Goal: Task Accomplishment & Management: Manage account settings

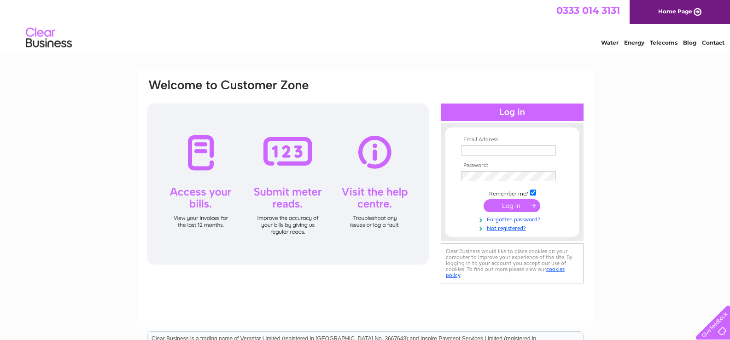
type input "info@bejouledweddingrings.co.uk"
click at [507, 206] on input "submit" at bounding box center [512, 205] width 57 height 13
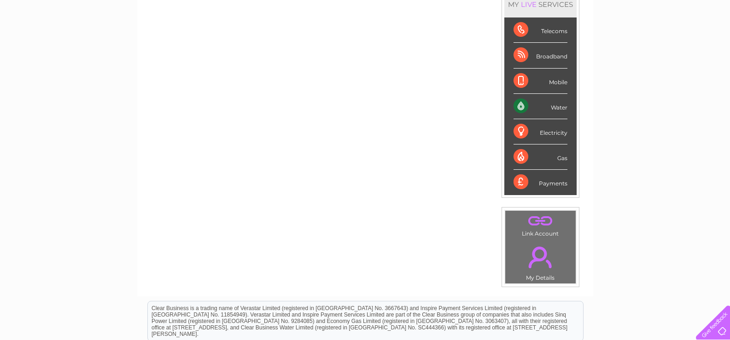
scroll to position [138, 0]
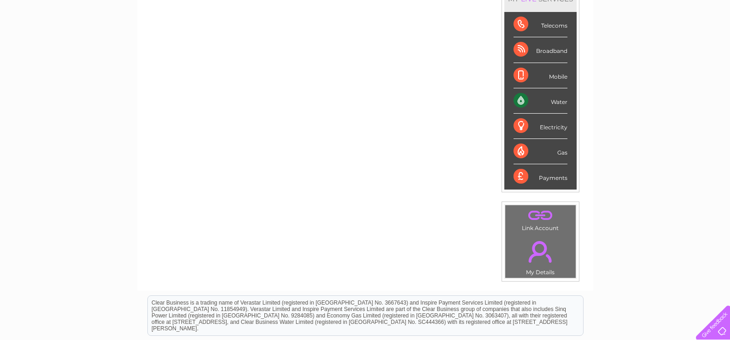
click at [545, 102] on div "Water" at bounding box center [541, 100] width 54 height 25
click at [556, 102] on div "Water" at bounding box center [541, 100] width 54 height 25
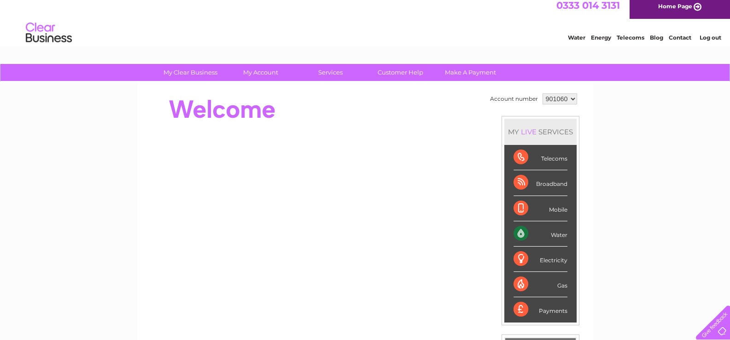
scroll to position [0, 0]
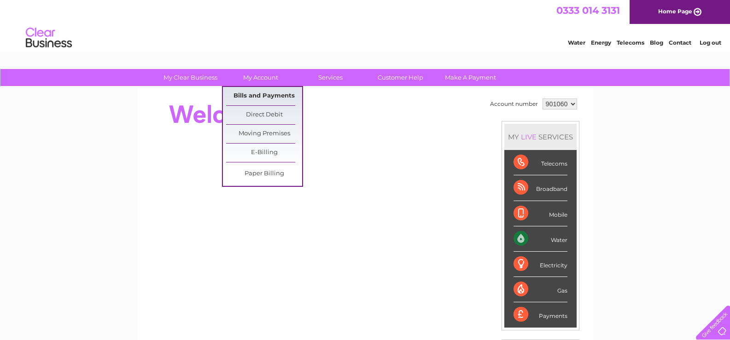
click at [270, 93] on link "Bills and Payments" at bounding box center [264, 96] width 76 height 18
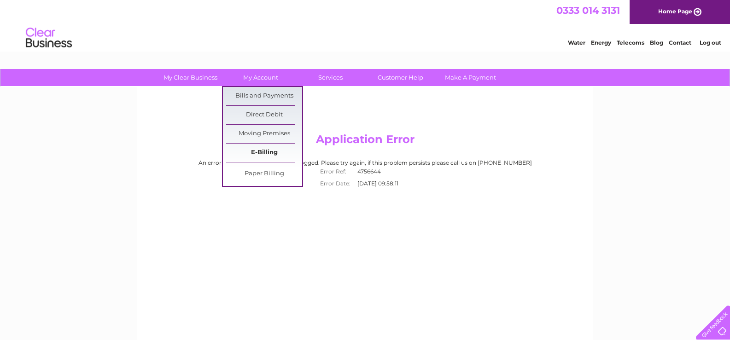
click at [259, 150] on link "E-Billing" at bounding box center [264, 153] width 76 height 18
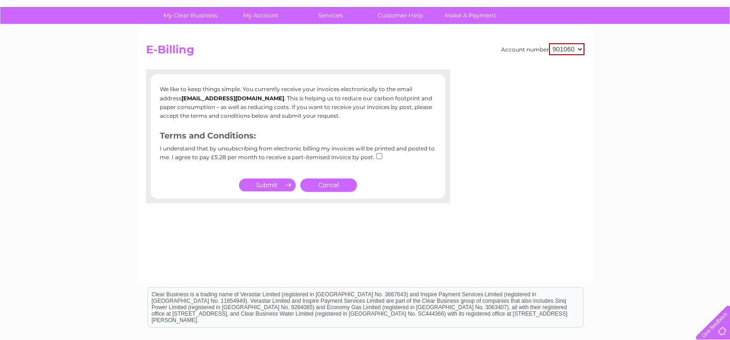
scroll to position [46, 0]
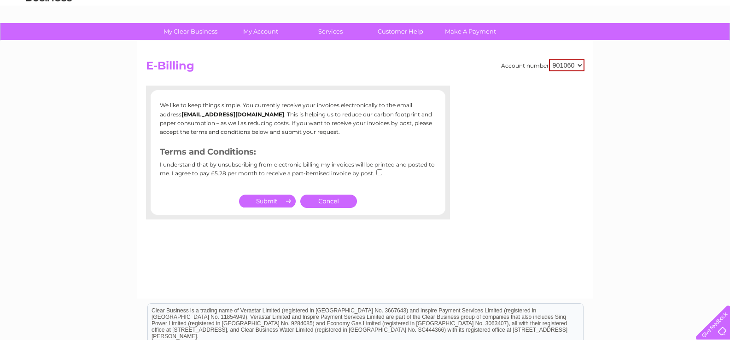
click at [580, 67] on select "901060" at bounding box center [566, 65] width 35 height 12
click at [443, 57] on div "Account number 901060 E-Billing We like to keep things simple. You currently re…" at bounding box center [365, 170] width 456 height 258
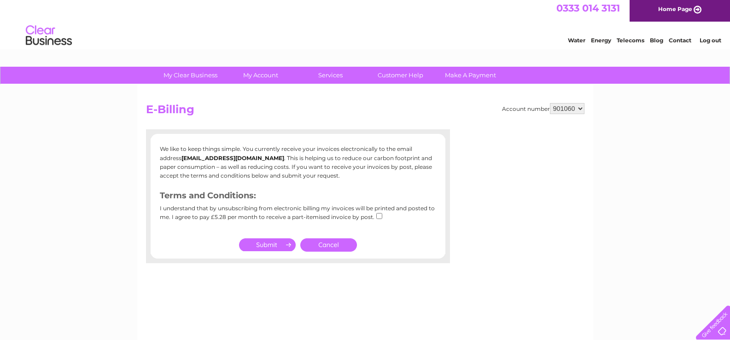
scroll to position [0, 0]
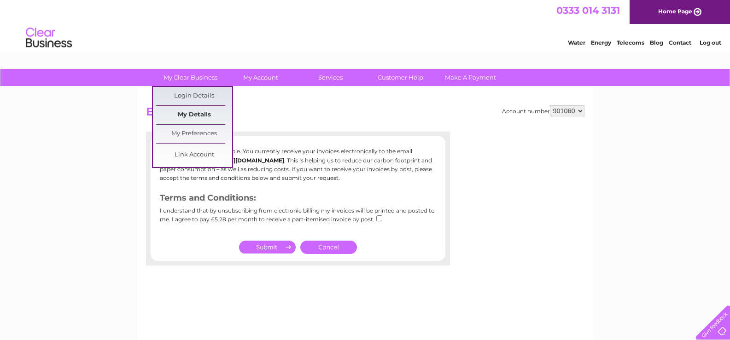
click at [201, 111] on link "My Details" at bounding box center [194, 115] width 76 height 18
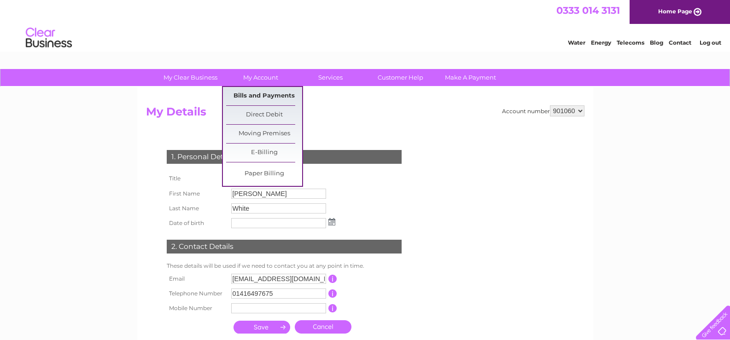
click at [270, 95] on link "Bills and Payments" at bounding box center [264, 96] width 76 height 18
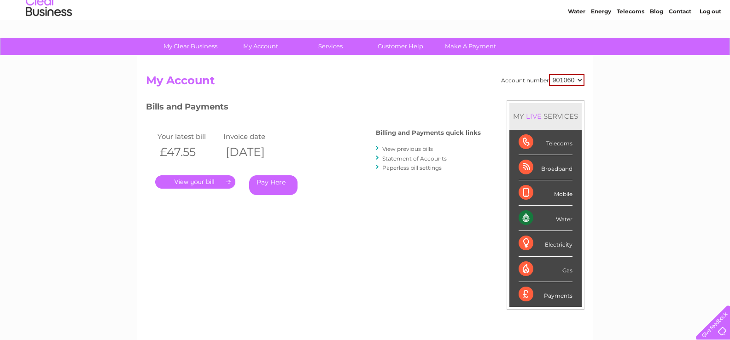
scroll to position [46, 0]
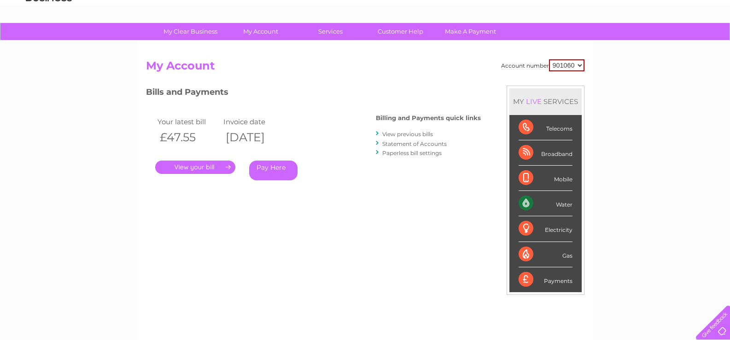
click at [191, 164] on link "." at bounding box center [195, 167] width 80 height 13
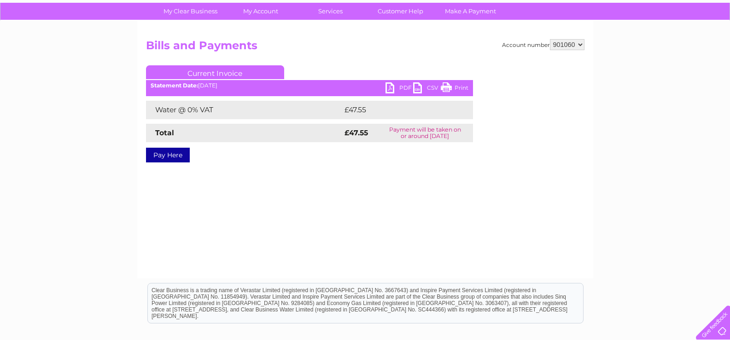
scroll to position [92, 0]
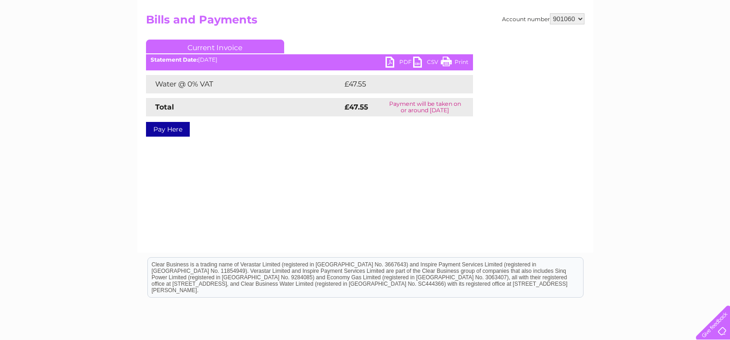
click at [216, 47] on link "Current Invoice" at bounding box center [215, 47] width 138 height 14
click at [390, 65] on link "PDF" at bounding box center [400, 63] width 28 height 13
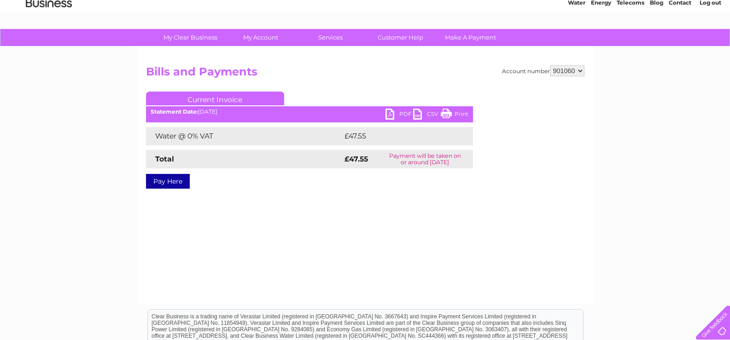
scroll to position [0, 0]
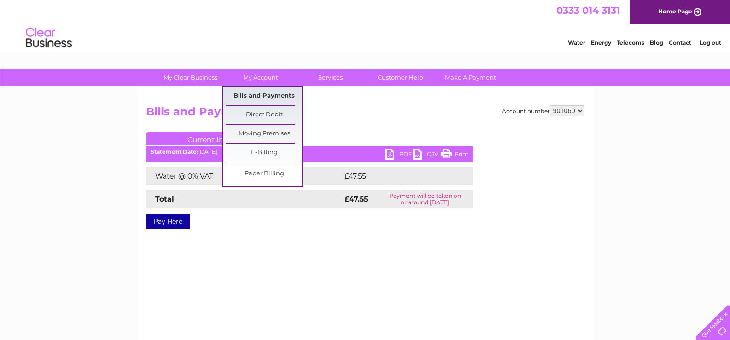
click at [268, 97] on link "Bills and Payments" at bounding box center [264, 96] width 76 height 18
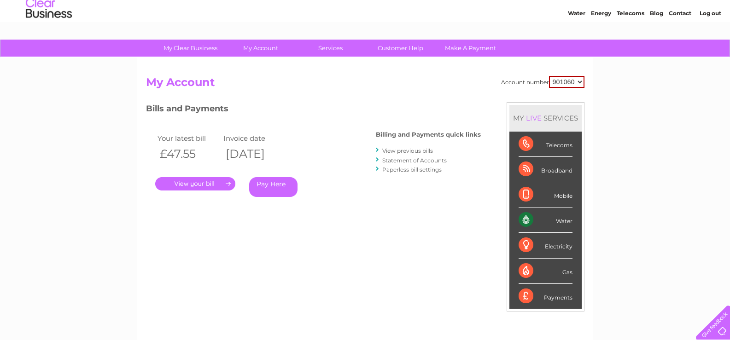
scroll to position [92, 0]
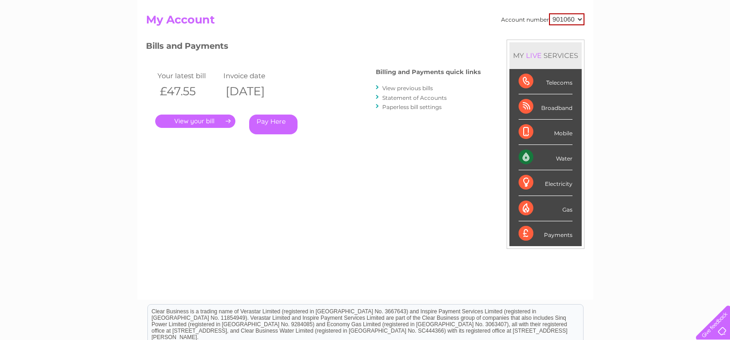
click at [404, 88] on link "View previous bills" at bounding box center [407, 88] width 51 height 7
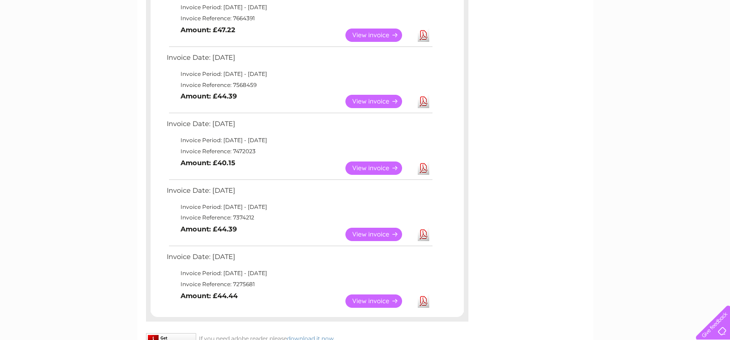
scroll to position [659, 0]
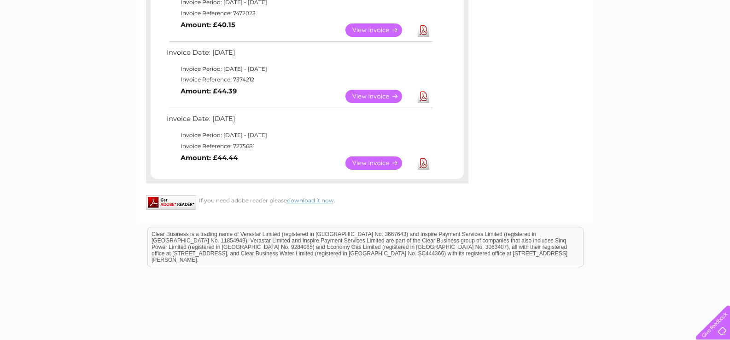
click at [421, 163] on link "Download" at bounding box center [424, 163] width 12 height 13
click at [377, 96] on link "View" at bounding box center [379, 96] width 68 height 13
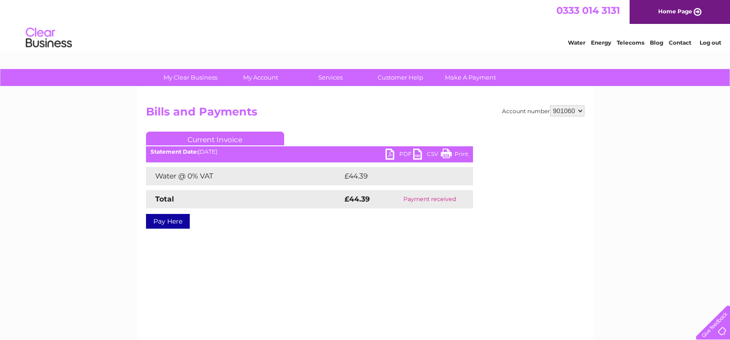
click at [395, 157] on link "PDF" at bounding box center [400, 155] width 28 height 13
